Goal: Information Seeking & Learning: Learn about a topic

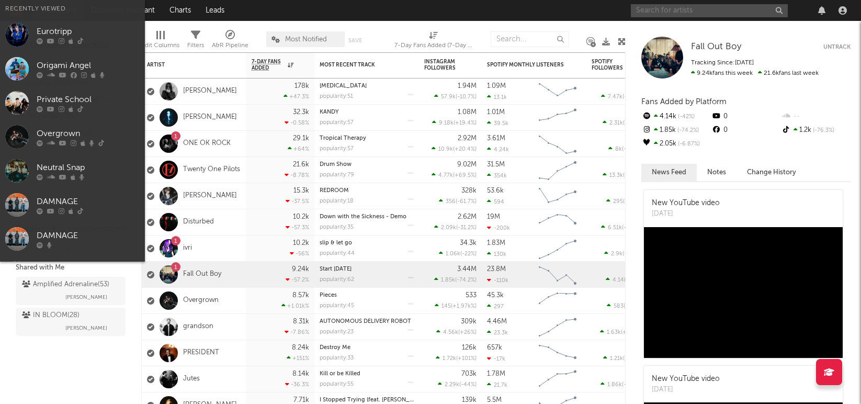
click at [670, 10] on input "text" at bounding box center [709, 10] width 157 height 13
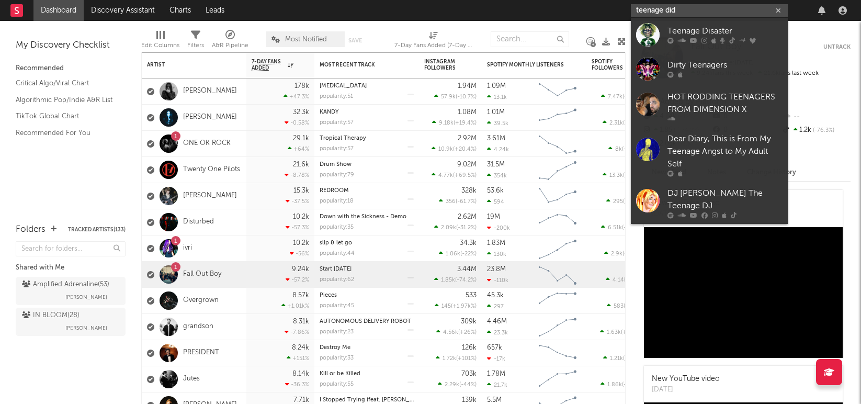
type input "teenage did"
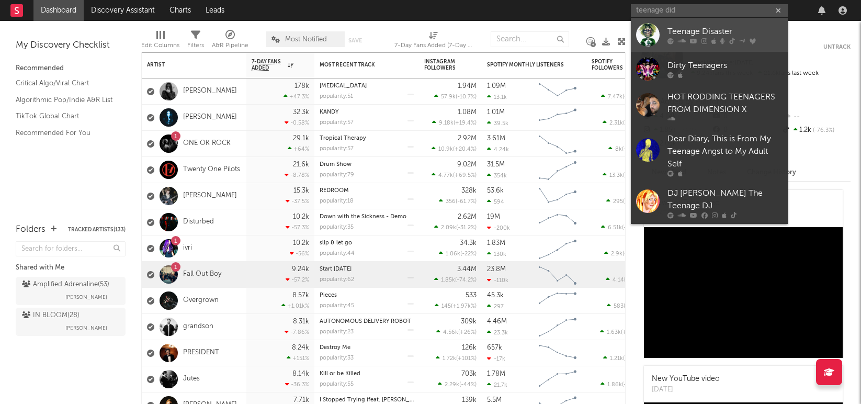
drag, startPoint x: 670, startPoint y: 10, endPoint x: 715, endPoint y: 32, distance: 49.6
click at [715, 32] on div "Teenage Disaster" at bounding box center [725, 31] width 115 height 13
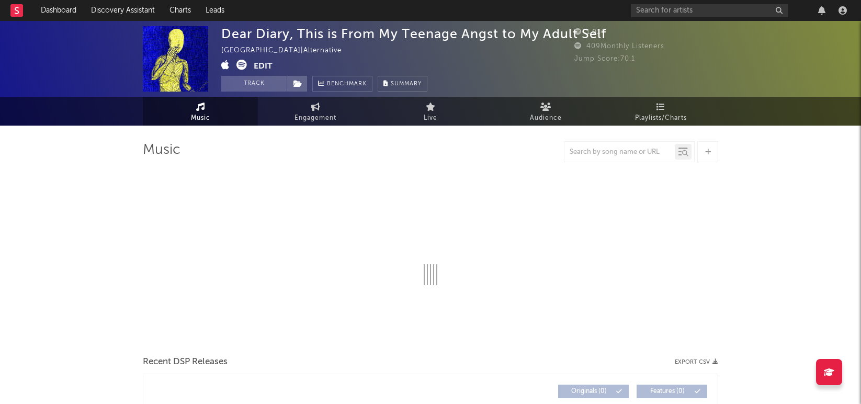
select select "1w"
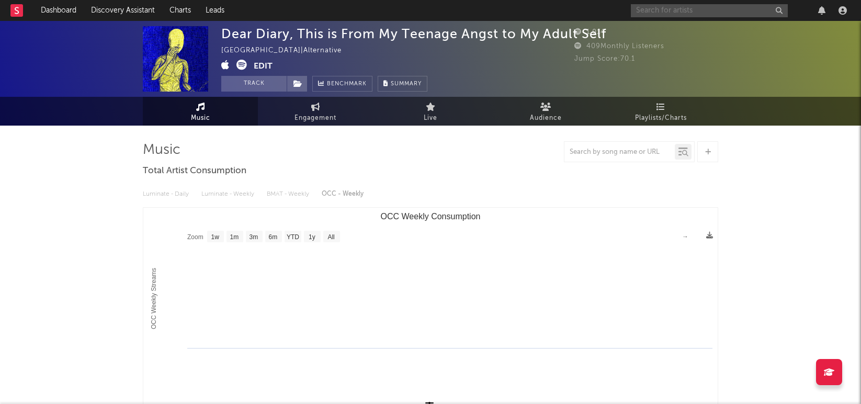
click at [672, 13] on input "text" at bounding box center [709, 10] width 157 height 13
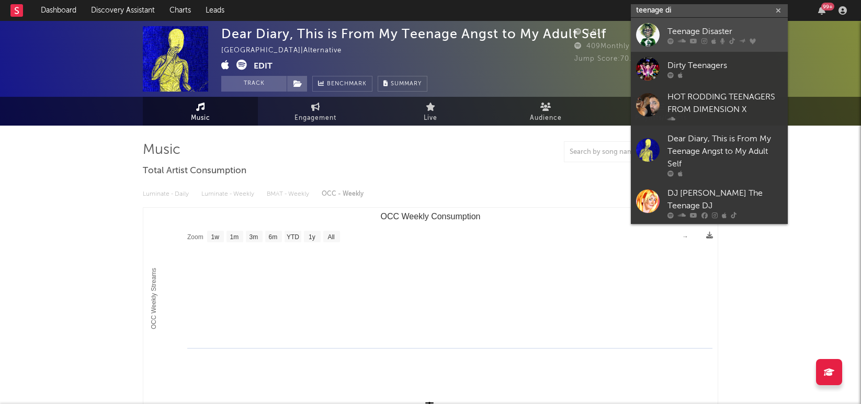
type input "teenage di"
click at [688, 32] on div "Teenage Disaster" at bounding box center [725, 31] width 115 height 13
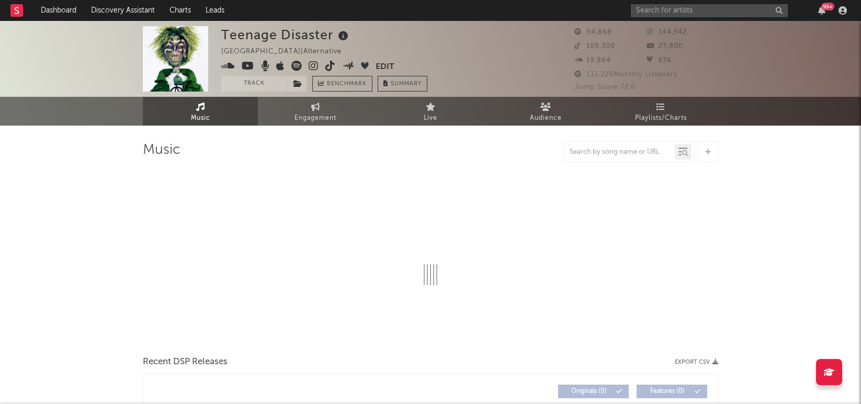
select select "6m"
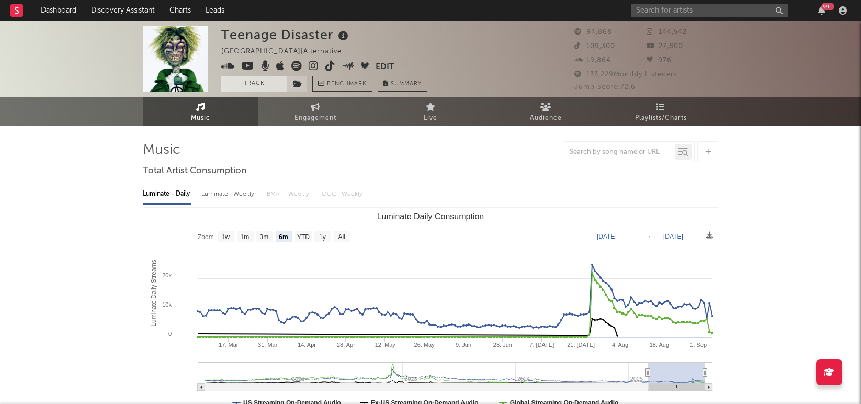
click at [266, 85] on button "Track" at bounding box center [253, 84] width 65 height 16
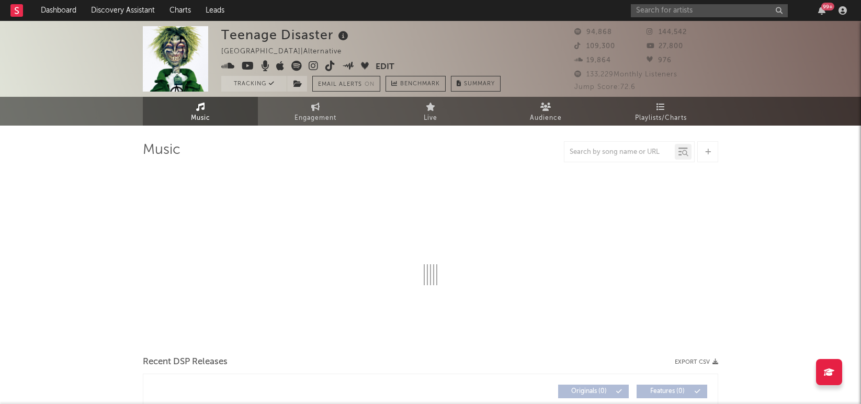
select select "6m"
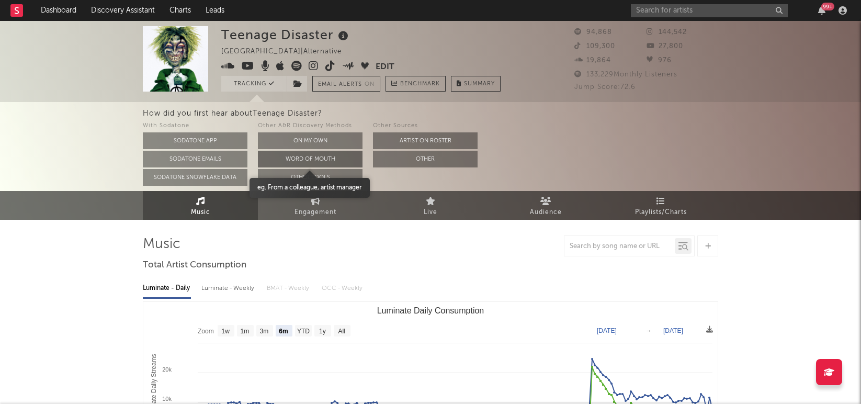
click at [324, 159] on button "Word Of Mouth" at bounding box center [310, 159] width 105 height 17
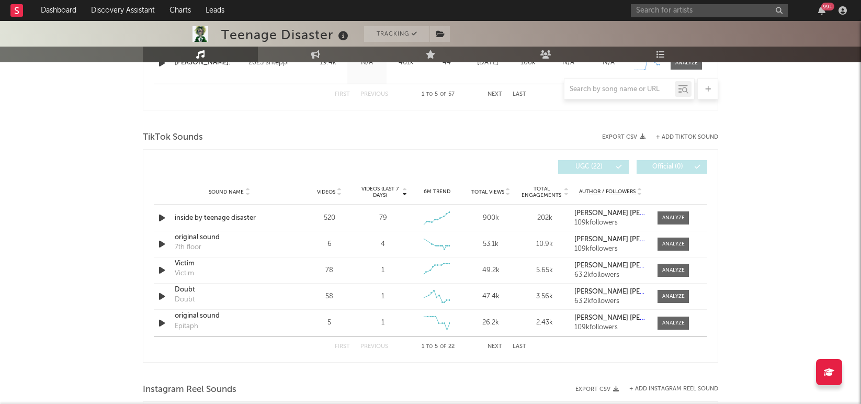
scroll to position [650, 0]
click at [784, 212] on div "Teenage Disaster Tracking United States | Alternative Edit Tracking Email Alert…" at bounding box center [430, 161] width 861 height 1581
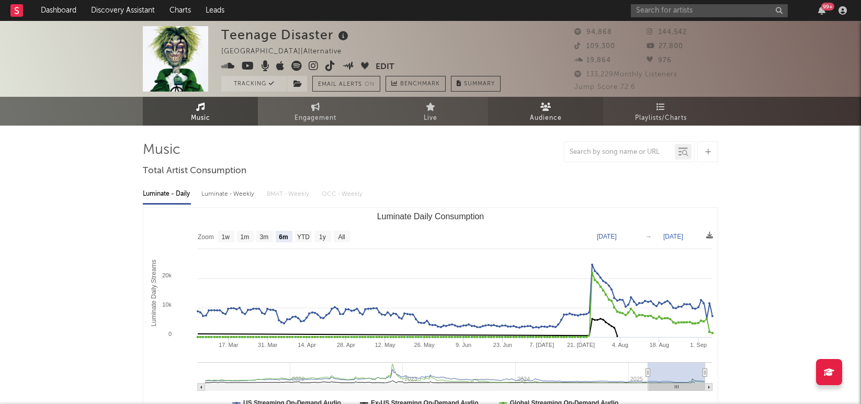
scroll to position [0, 0]
click at [531, 109] on link "Audience" at bounding box center [545, 111] width 115 height 29
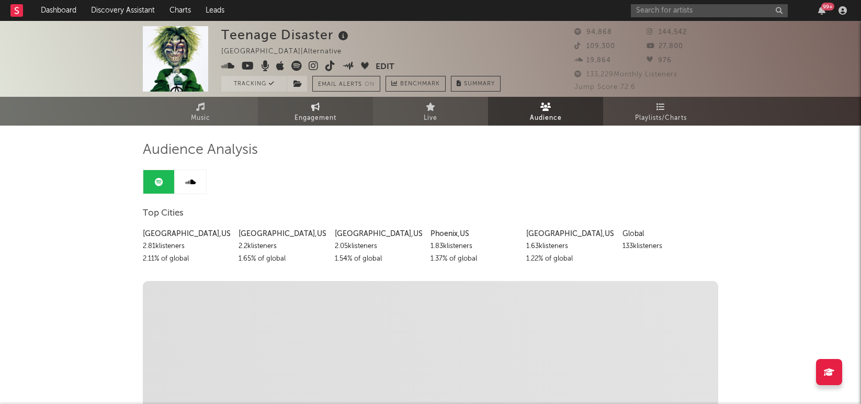
click at [304, 109] on link "Engagement" at bounding box center [315, 111] width 115 height 29
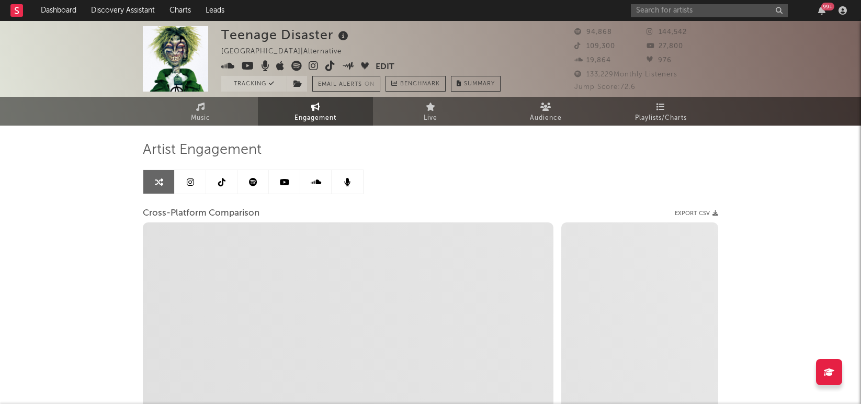
select select "1w"
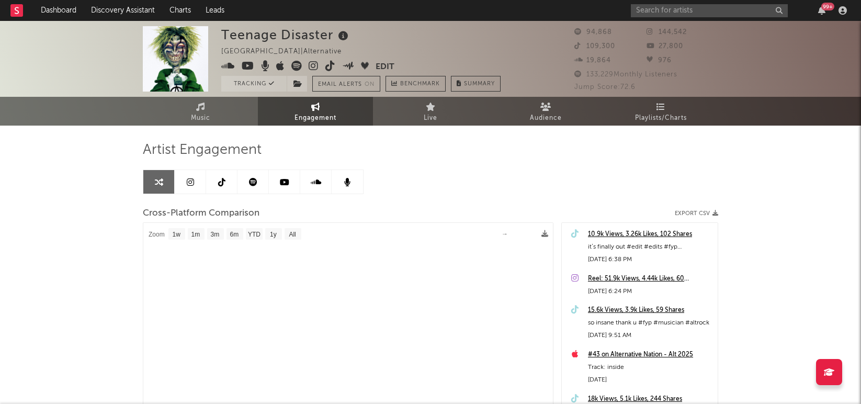
select select "1m"
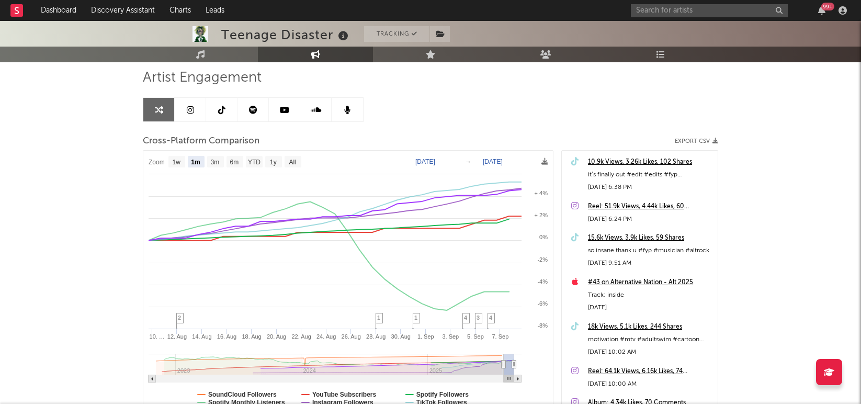
scroll to position [74, 0]
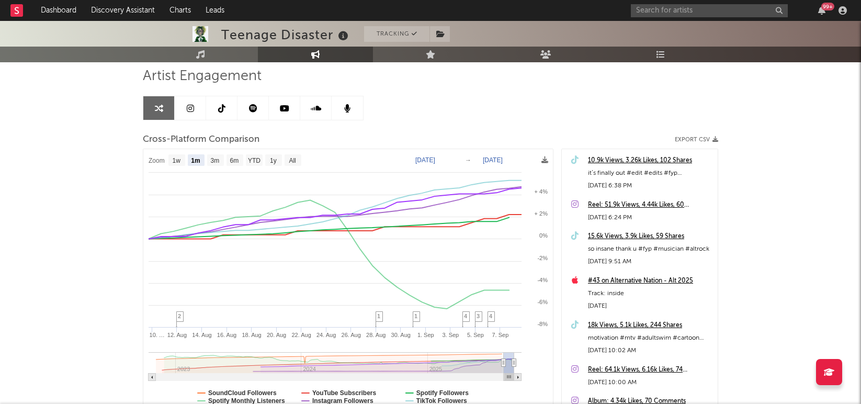
click at [182, 110] on link at bounding box center [190, 108] width 31 height 24
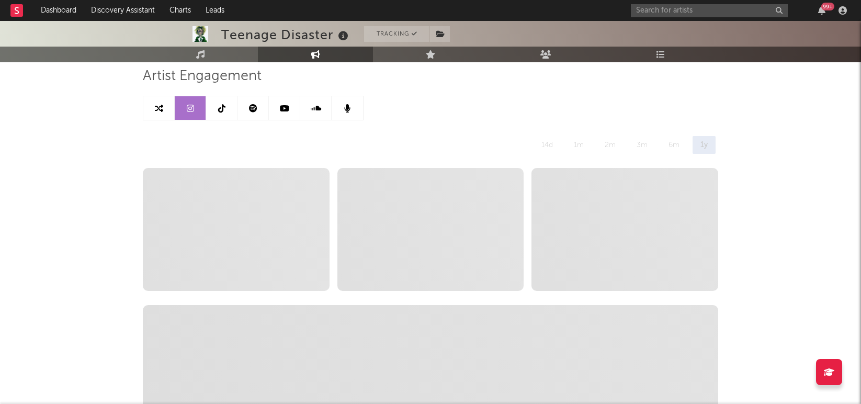
select select "6m"
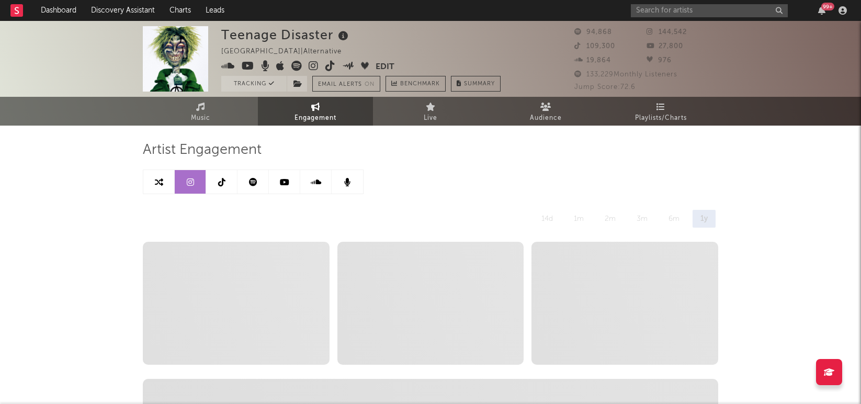
click at [312, 66] on icon at bounding box center [314, 66] width 10 height 10
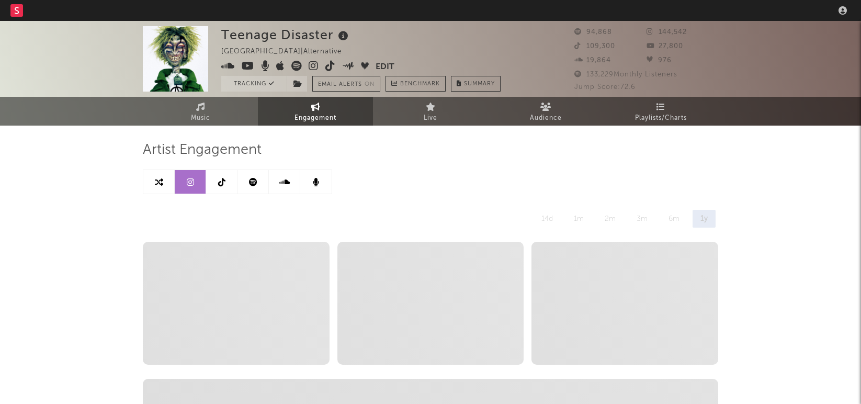
select select "6m"
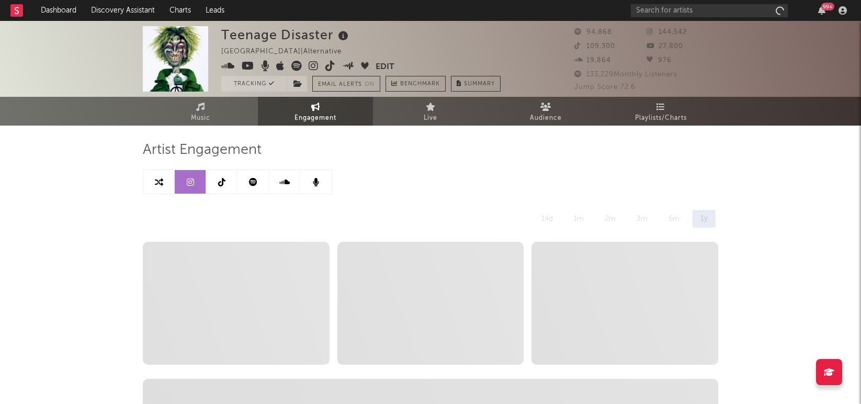
click at [163, 181] on icon at bounding box center [159, 182] width 8 height 8
select select "1w"
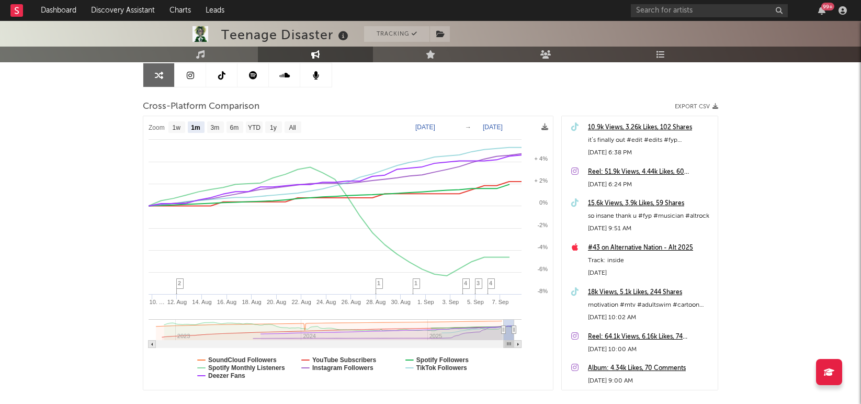
scroll to position [116, 0]
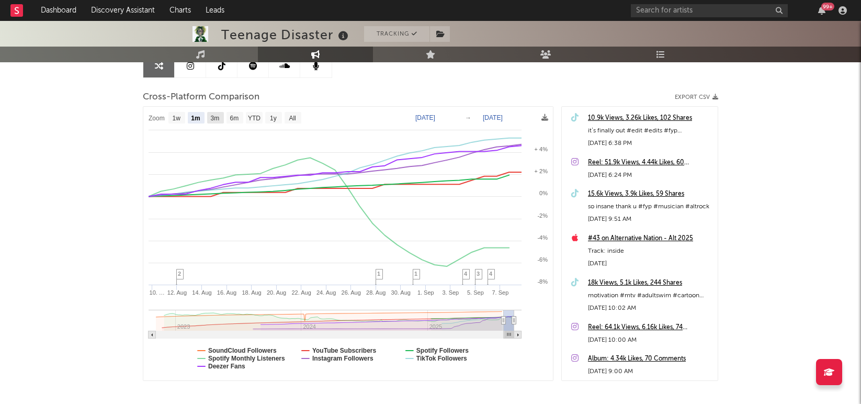
click at [210, 117] on rect at bounding box center [215, 118] width 17 height 12
select select "3m"
type input "2025-06-08"
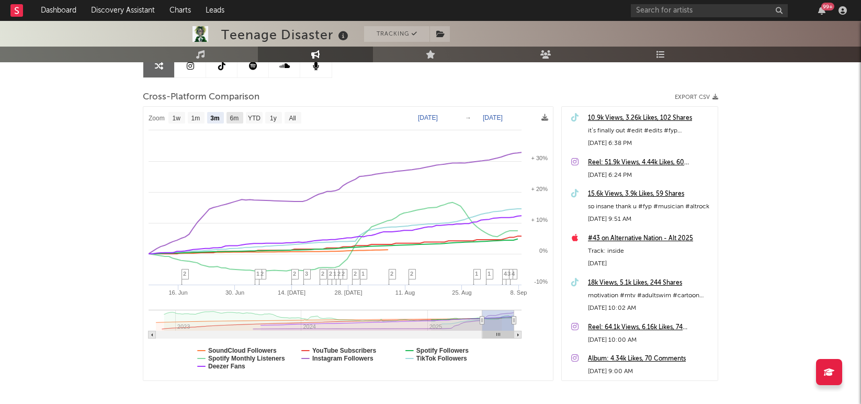
click at [233, 118] on text "6m" at bounding box center [234, 118] width 9 height 7
select select "6m"
type input "2025-03-08"
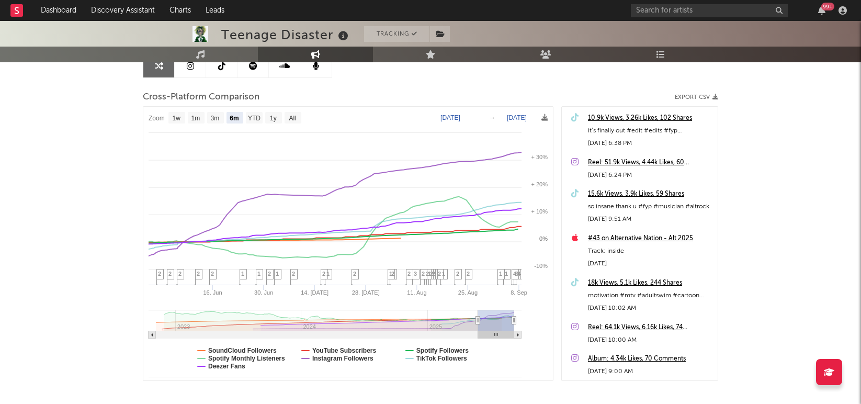
select select "6m"
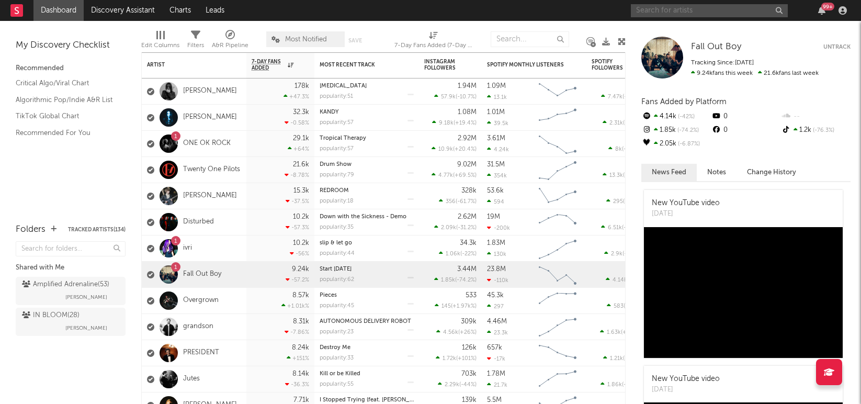
click at [674, 9] on input "text" at bounding box center [709, 10] width 157 height 13
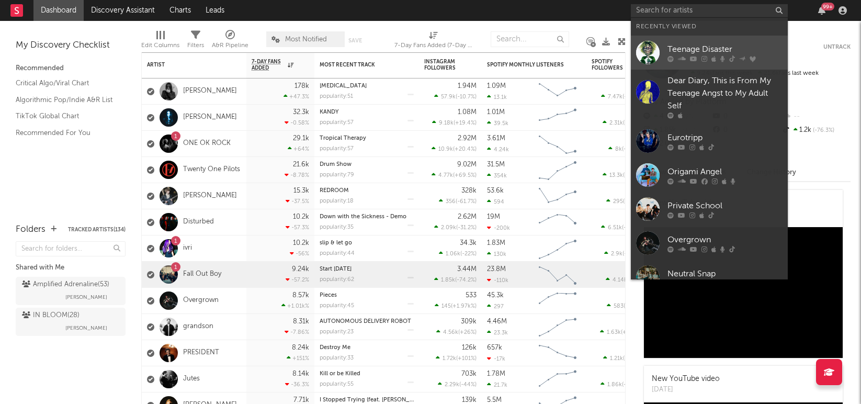
click at [689, 55] on div at bounding box center [725, 58] width 115 height 6
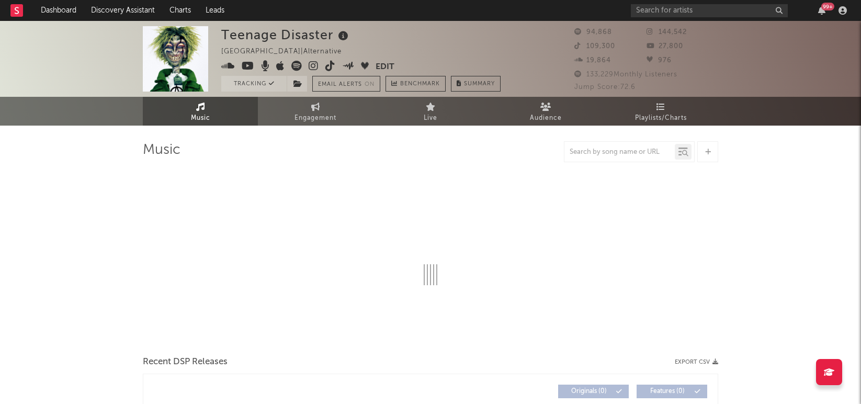
select select "6m"
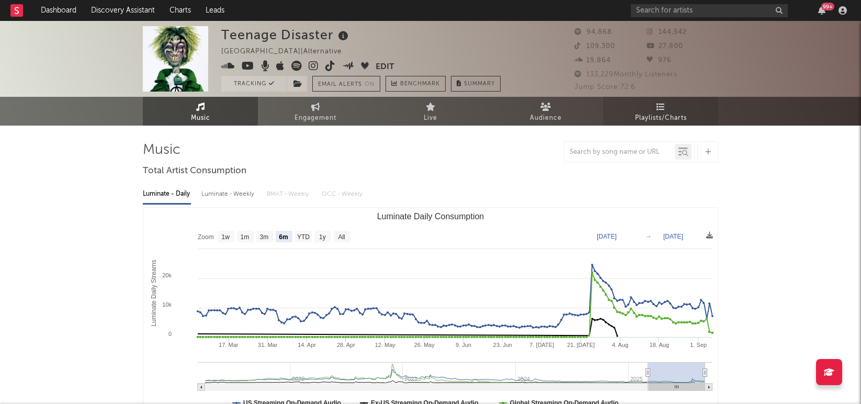
click at [658, 115] on span "Playlists/Charts" at bounding box center [661, 118] width 52 height 13
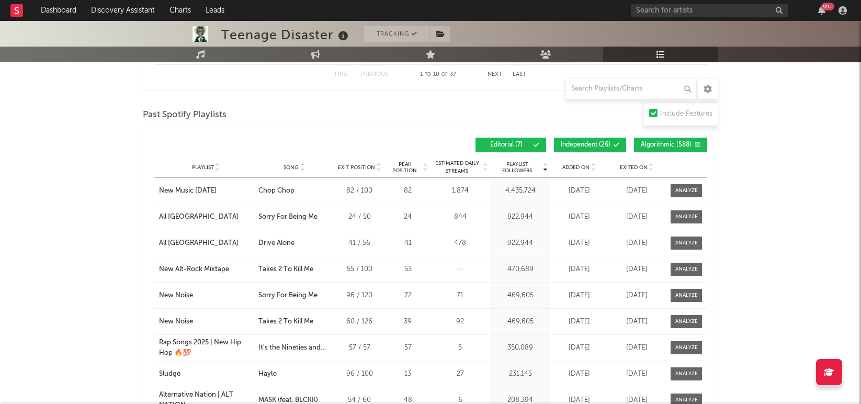
scroll to position [488, 0]
click at [805, 173] on div "Teenage Disaster Tracking United States | Alternative Edit Tracking Email Alert…" at bounding box center [430, 31] width 861 height 997
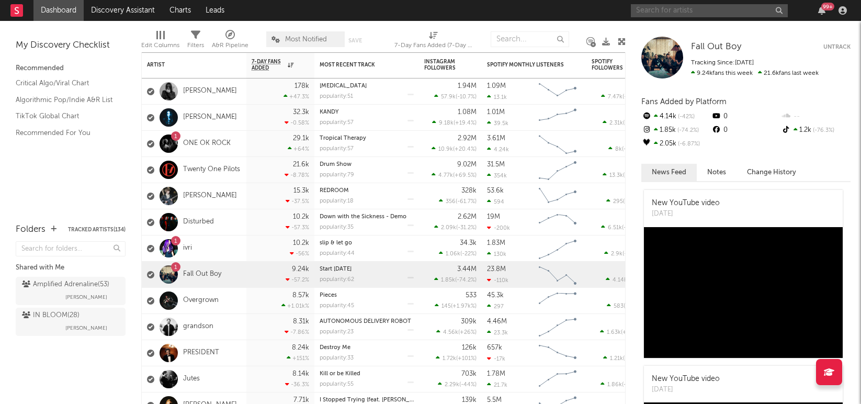
click at [681, 12] on input "text" at bounding box center [709, 10] width 157 height 13
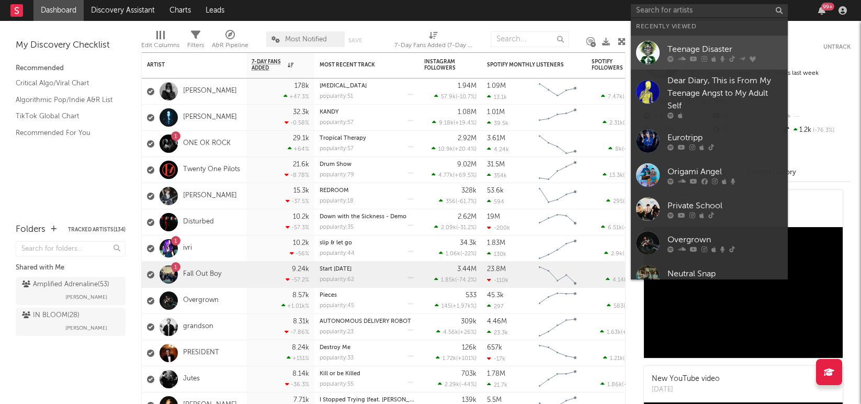
click at [686, 49] on div "Teenage Disaster" at bounding box center [725, 49] width 115 height 13
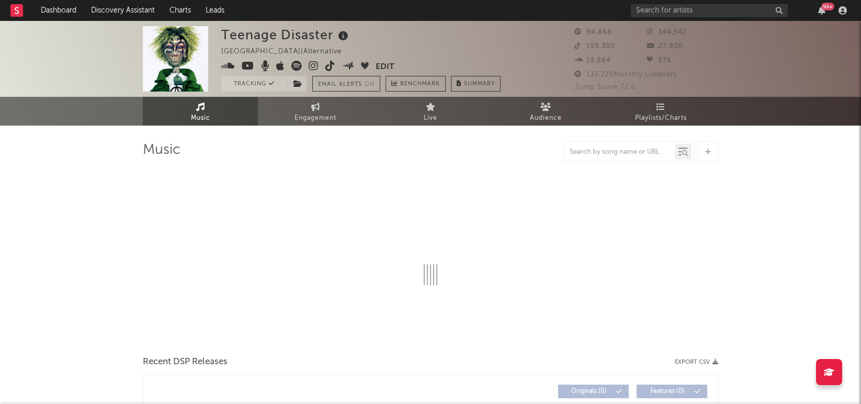
select select "6m"
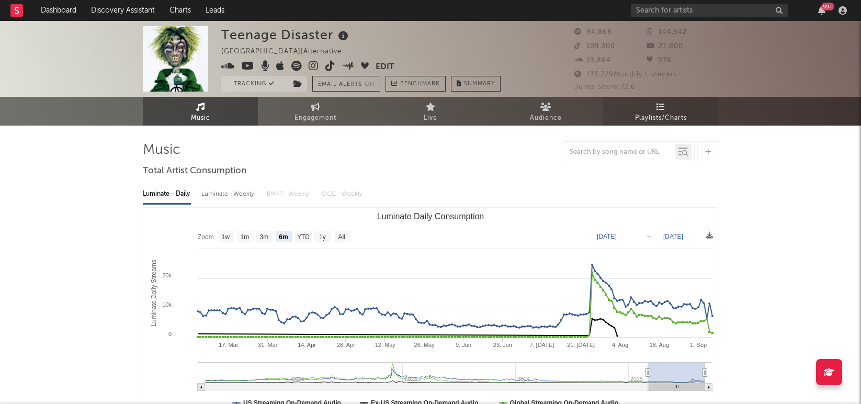
click at [655, 109] on link "Playlists/Charts" at bounding box center [660, 111] width 115 height 29
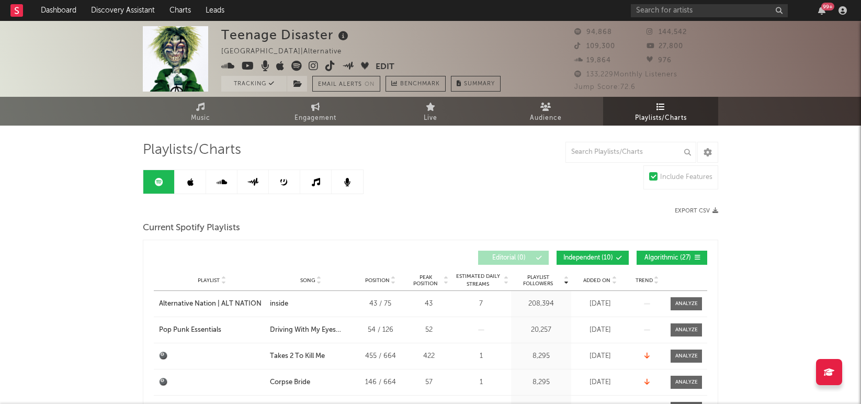
click at [186, 188] on link at bounding box center [190, 182] width 31 height 24
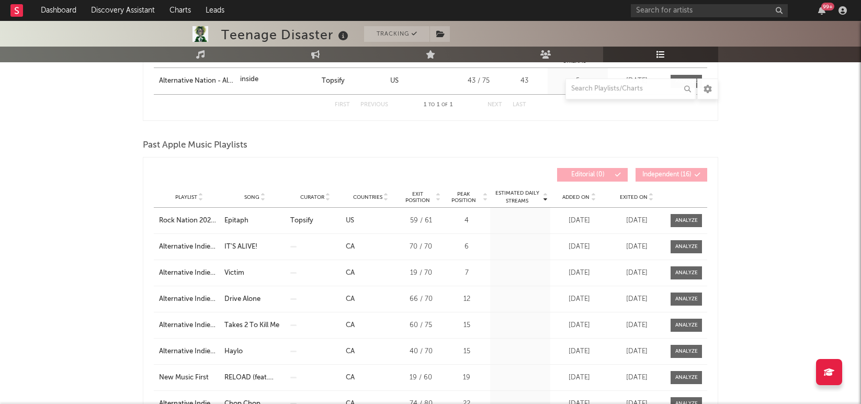
scroll to position [220, 0]
